Goal: Information Seeking & Learning: Compare options

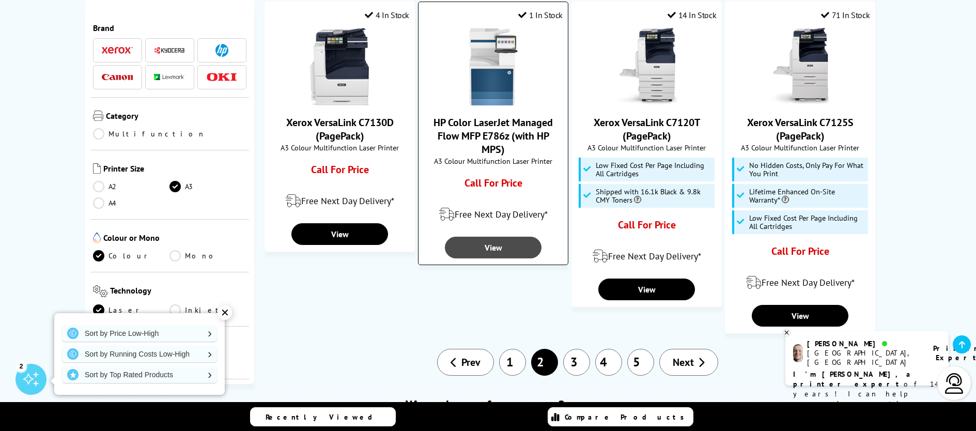
scroll to position [992, 0]
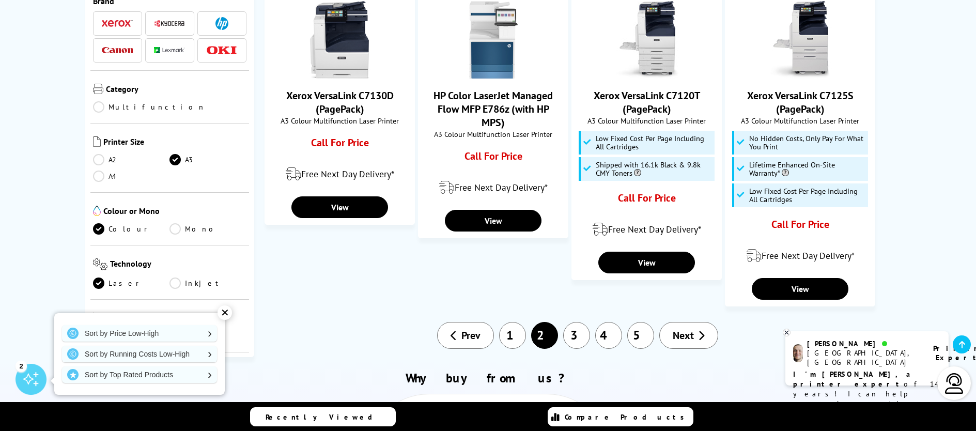
click at [685, 329] on span "Next" at bounding box center [683, 335] width 21 height 13
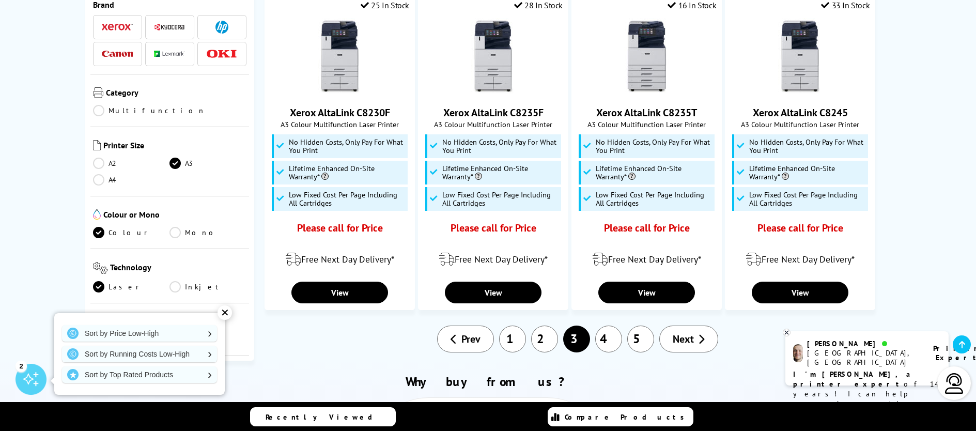
scroll to position [1000, 0]
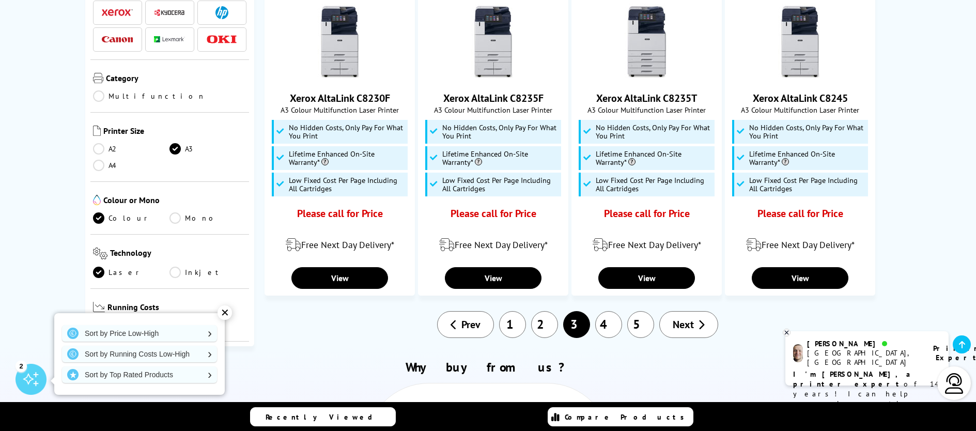
click at [681, 318] on span "Next" at bounding box center [683, 324] width 21 height 13
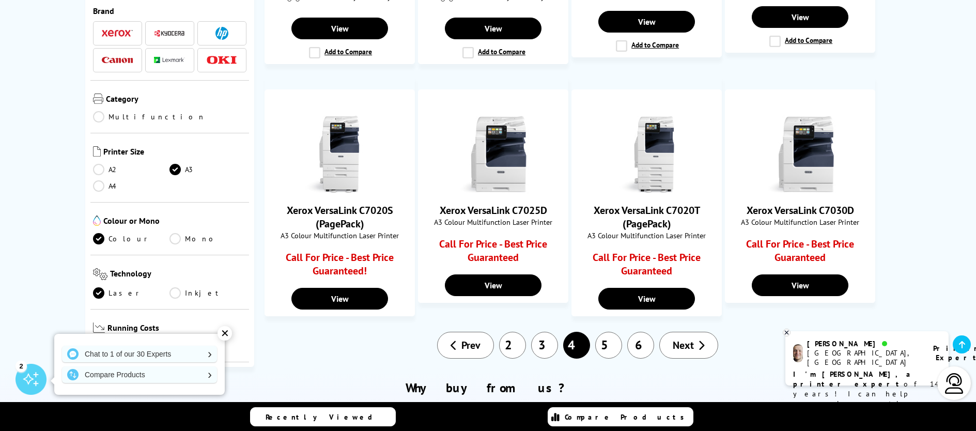
scroll to position [922, 0]
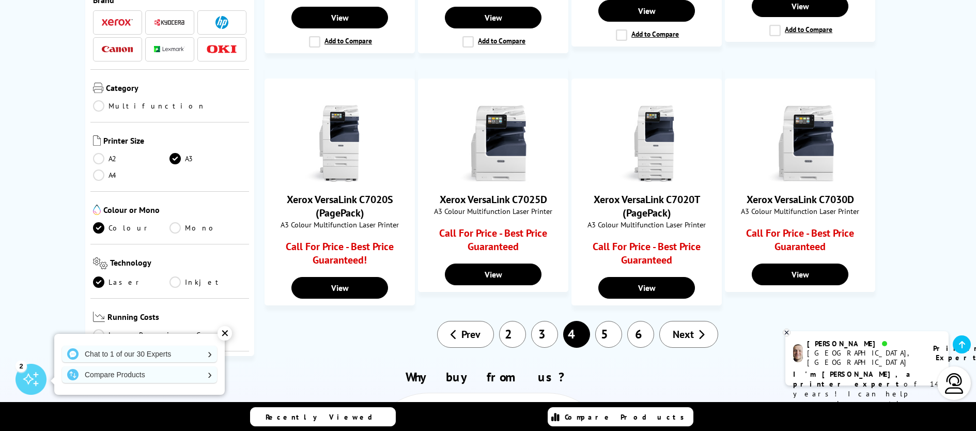
click at [682, 328] on span "Next" at bounding box center [683, 334] width 21 height 13
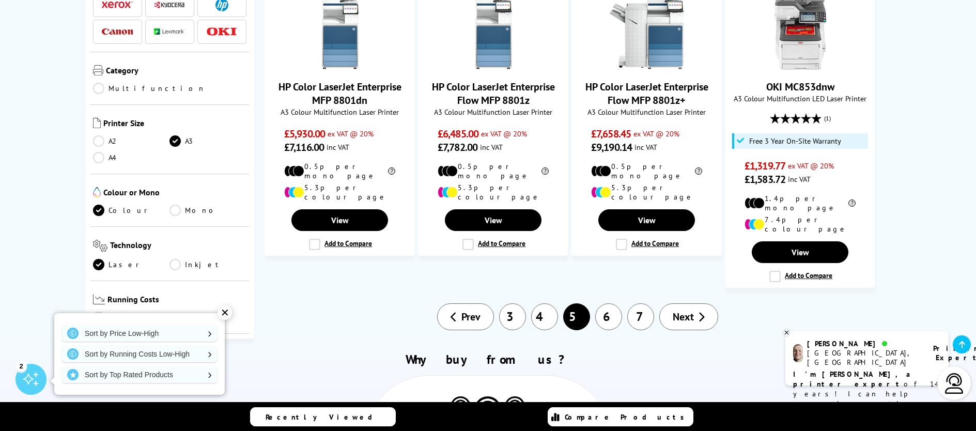
scroll to position [893, 0]
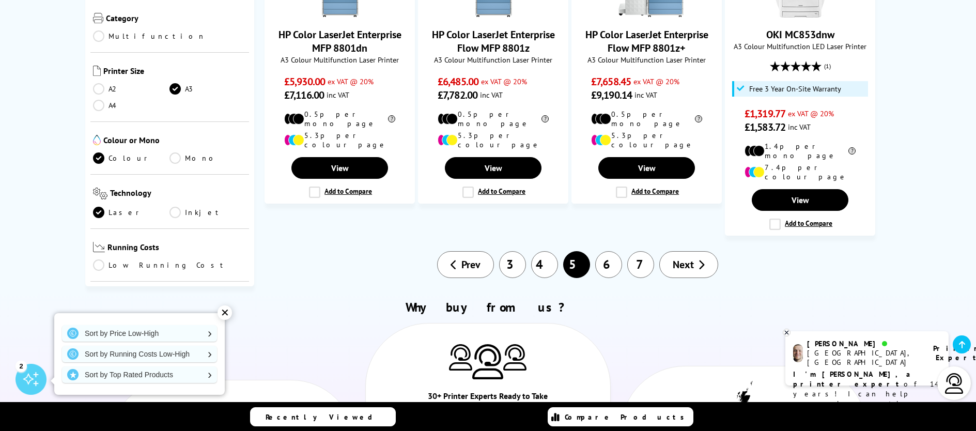
click at [468, 258] on span "Prev" at bounding box center [471, 264] width 19 height 13
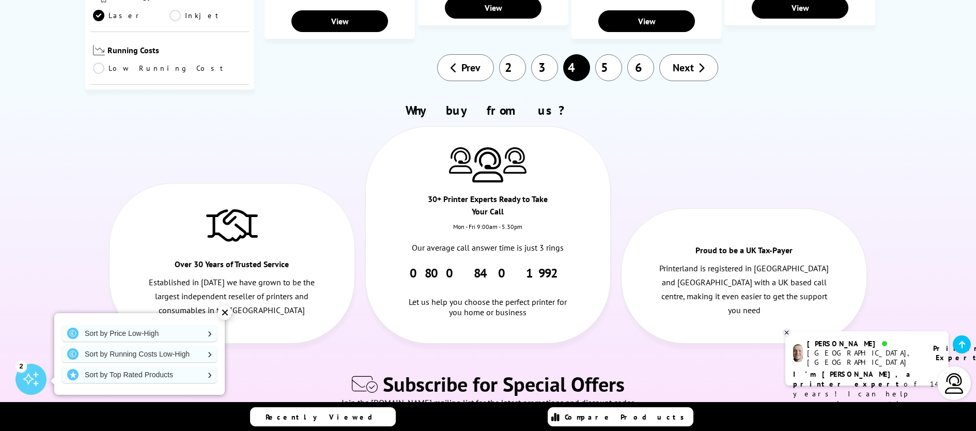
scroll to position [1169, 0]
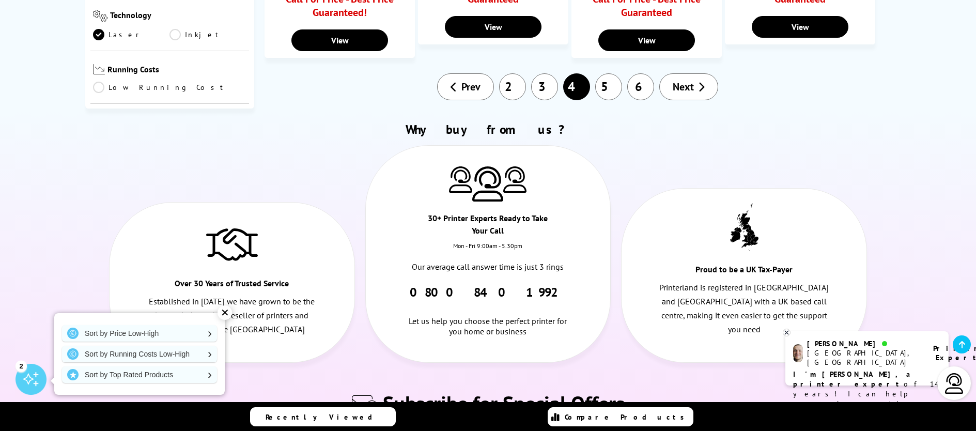
click at [511, 73] on link "2" at bounding box center [512, 86] width 27 height 27
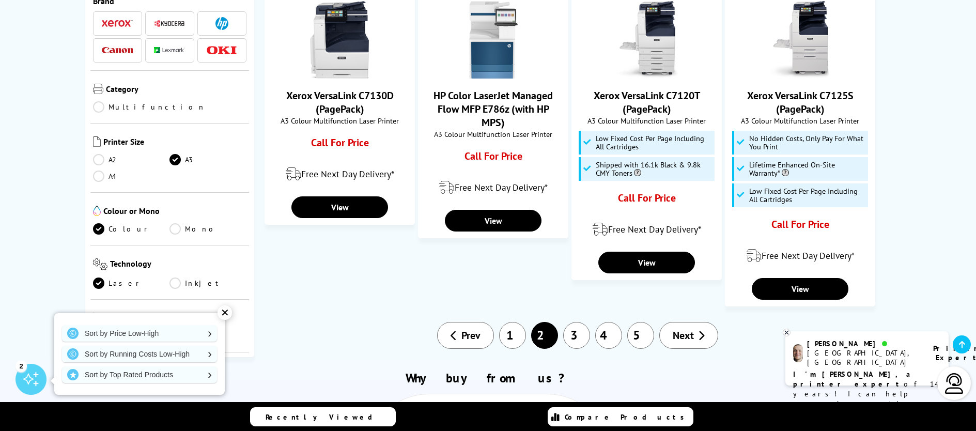
scroll to position [999, 0]
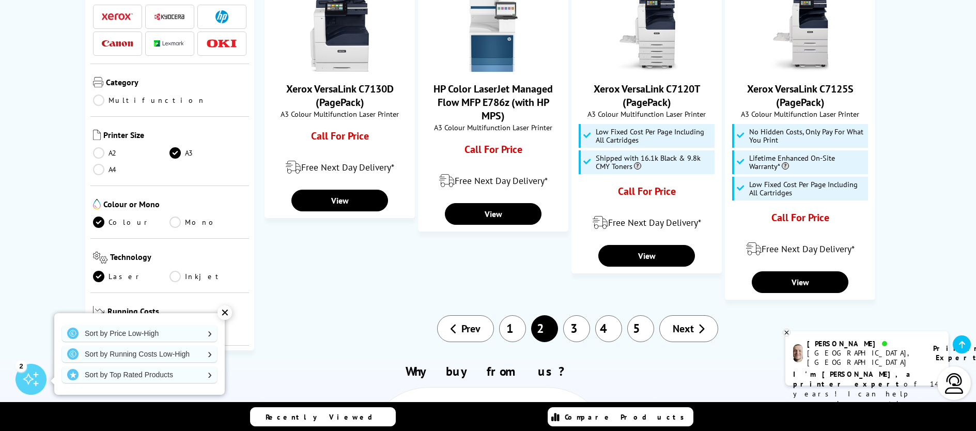
click at [515, 315] on link "1" at bounding box center [512, 328] width 27 height 27
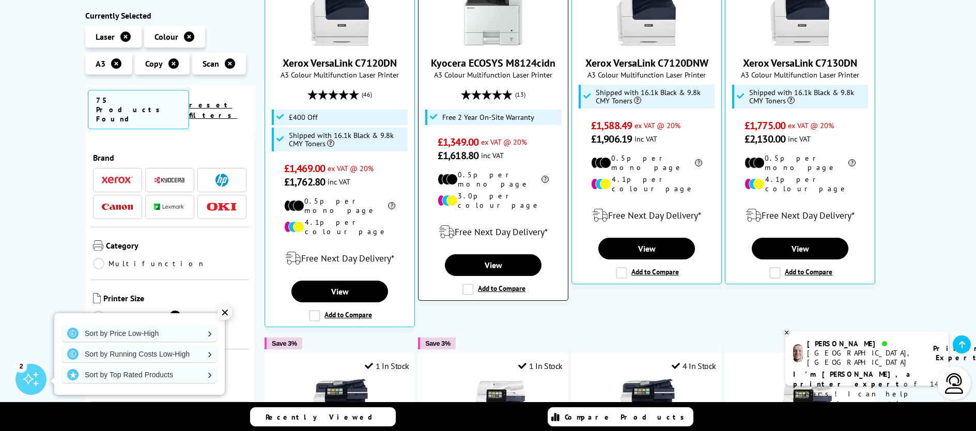
scroll to position [289, 0]
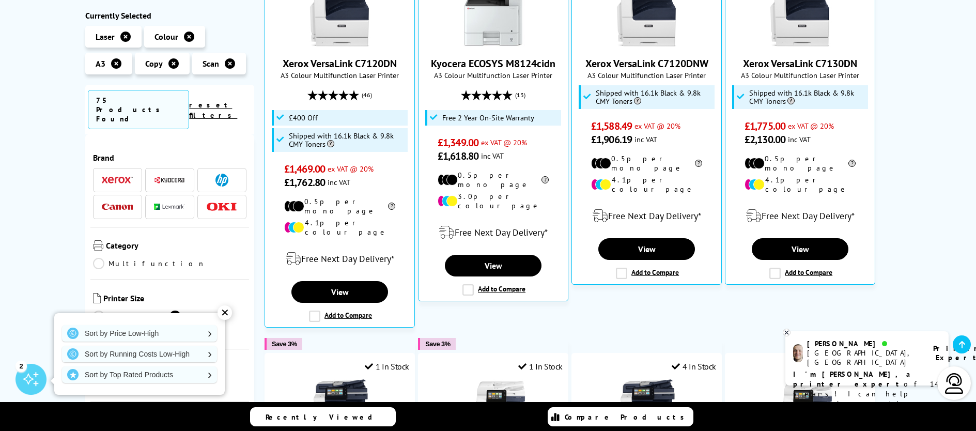
click at [231, 62] on icon at bounding box center [230, 63] width 10 height 10
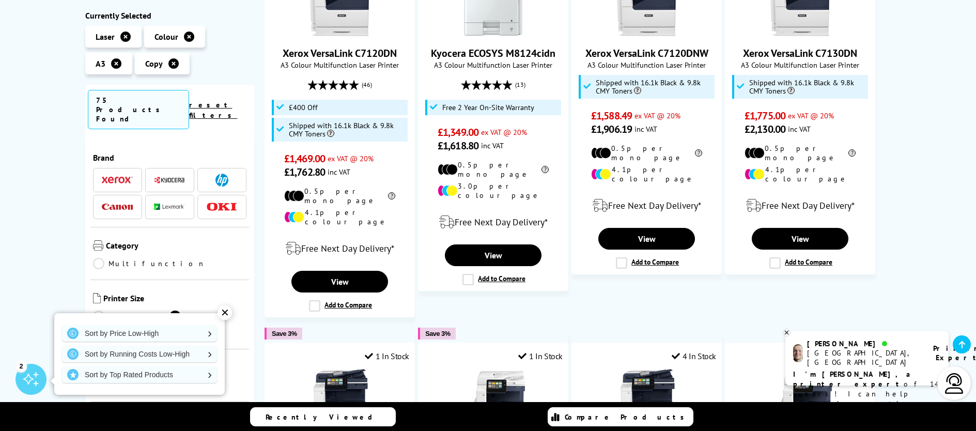
click at [175, 63] on icon at bounding box center [174, 63] width 10 height 10
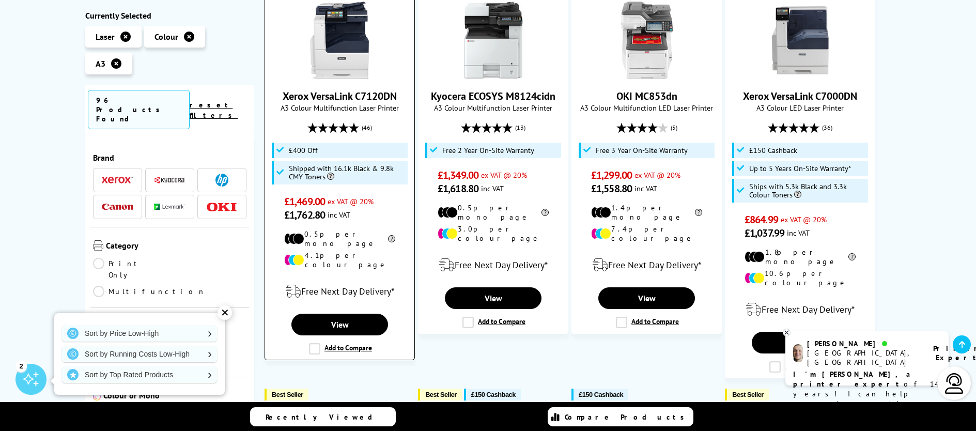
scroll to position [299, 0]
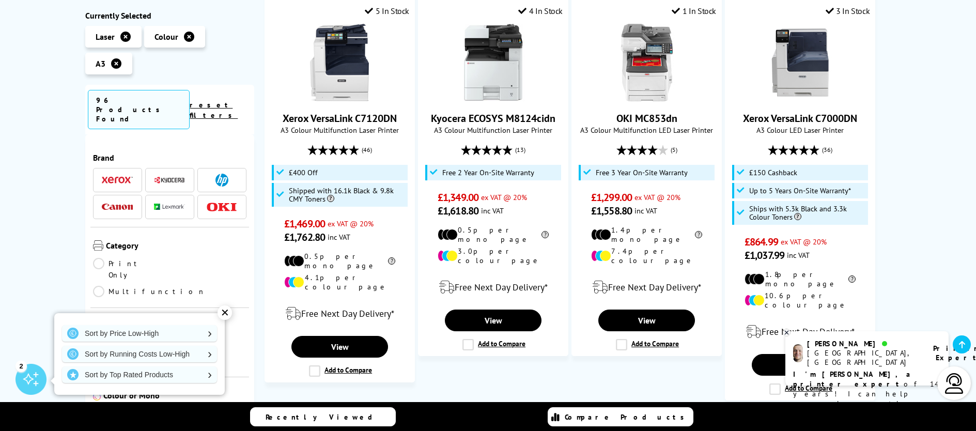
click at [117, 59] on icon at bounding box center [116, 63] width 10 height 10
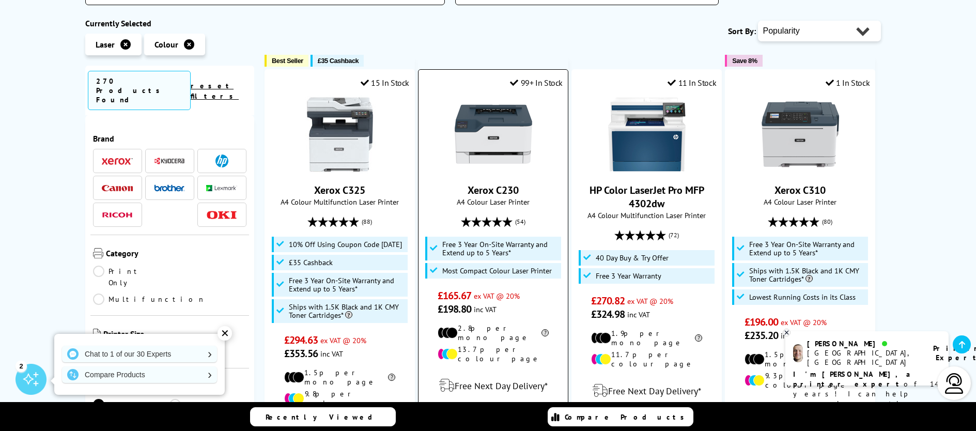
scroll to position [270, 0]
